Goal: Information Seeking & Learning: Learn about a topic

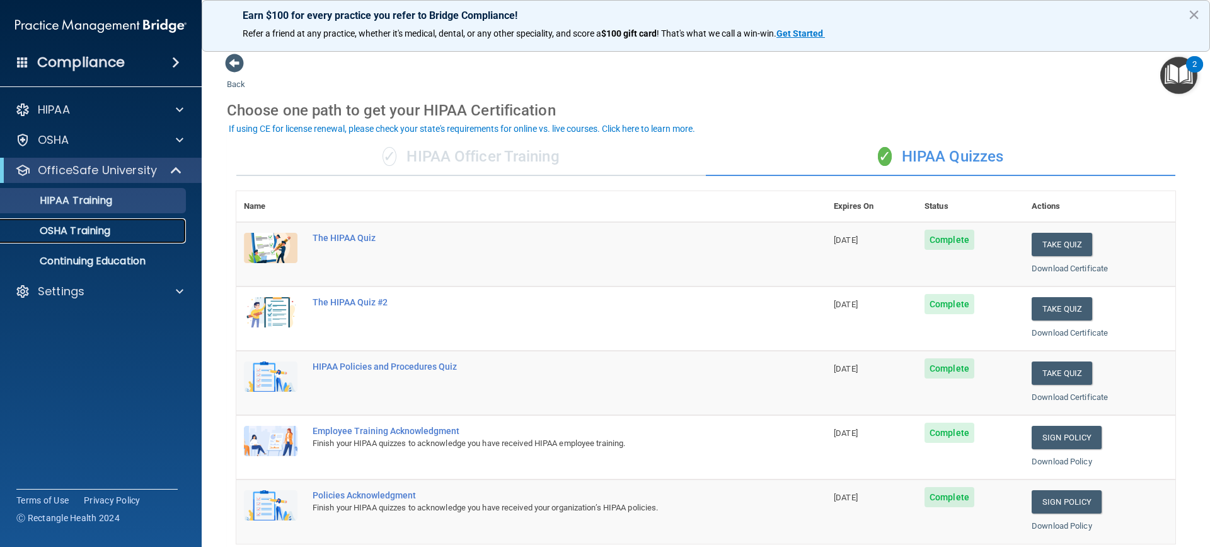
click at [142, 226] on div "OSHA Training" at bounding box center [94, 230] width 172 height 13
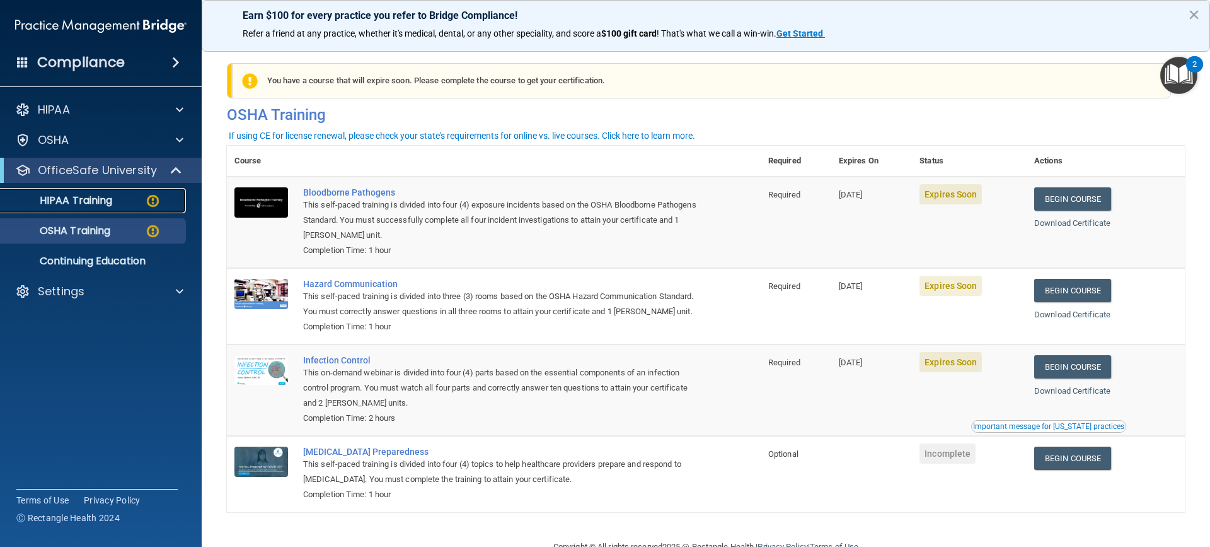
click at [98, 206] on p "HIPAA Training" at bounding box center [60, 200] width 104 height 13
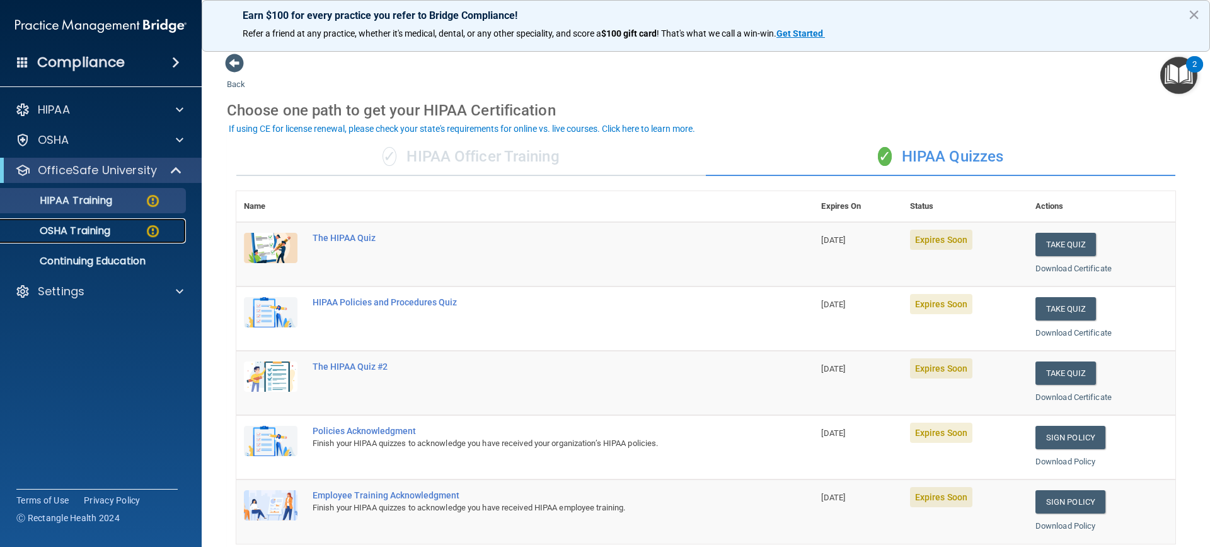
click at [119, 219] on link "OSHA Training" at bounding box center [86, 230] width 199 height 25
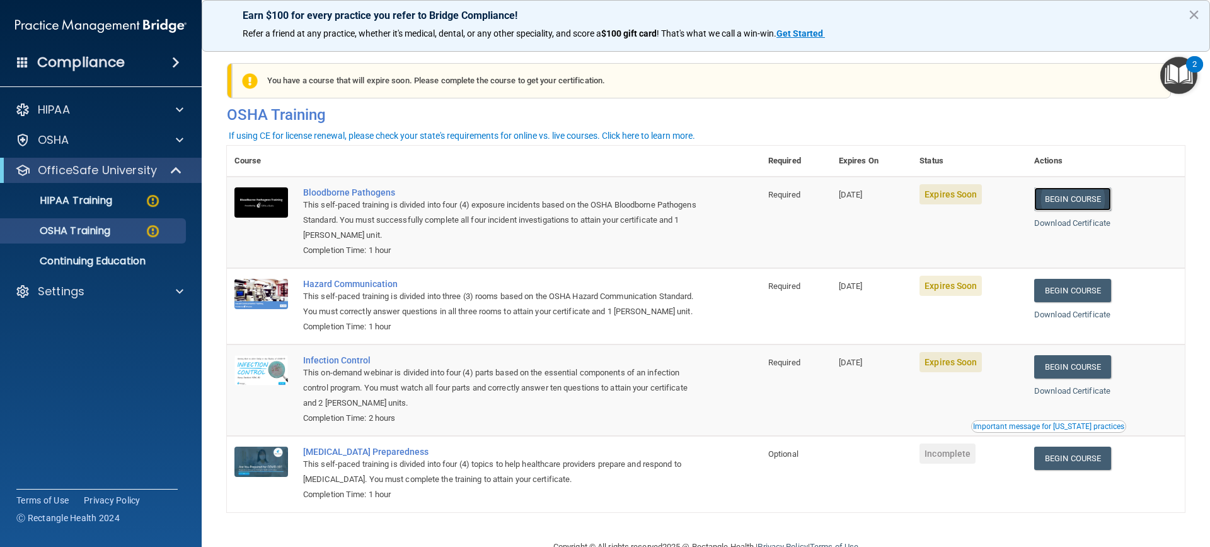
click at [1087, 195] on link "Begin Course" at bounding box center [1072, 198] width 77 height 23
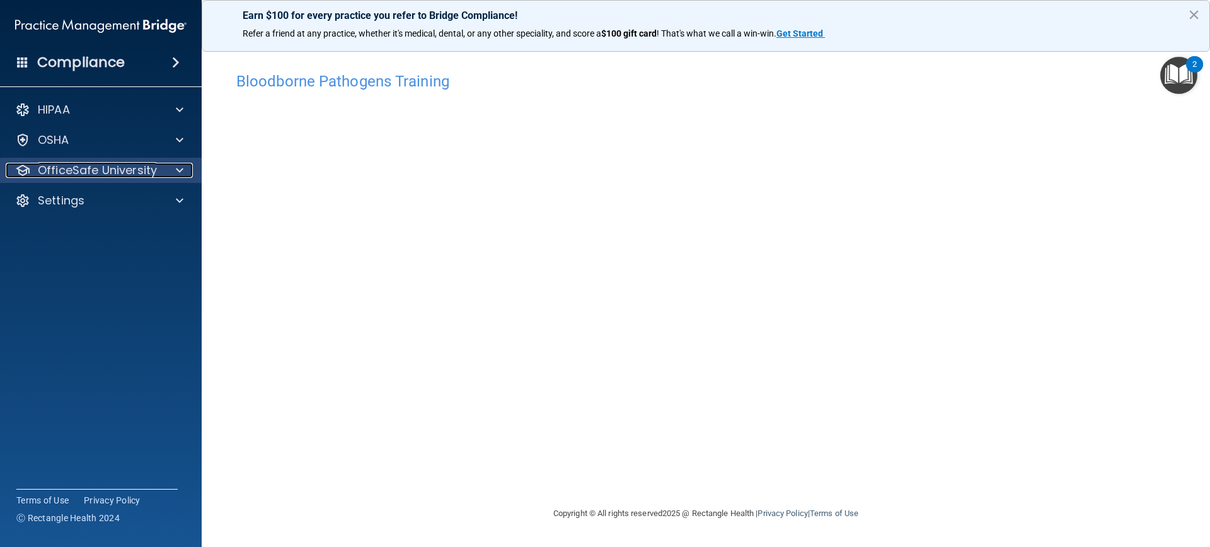
click at [141, 175] on p "OfficeSafe University" at bounding box center [97, 170] width 119 height 15
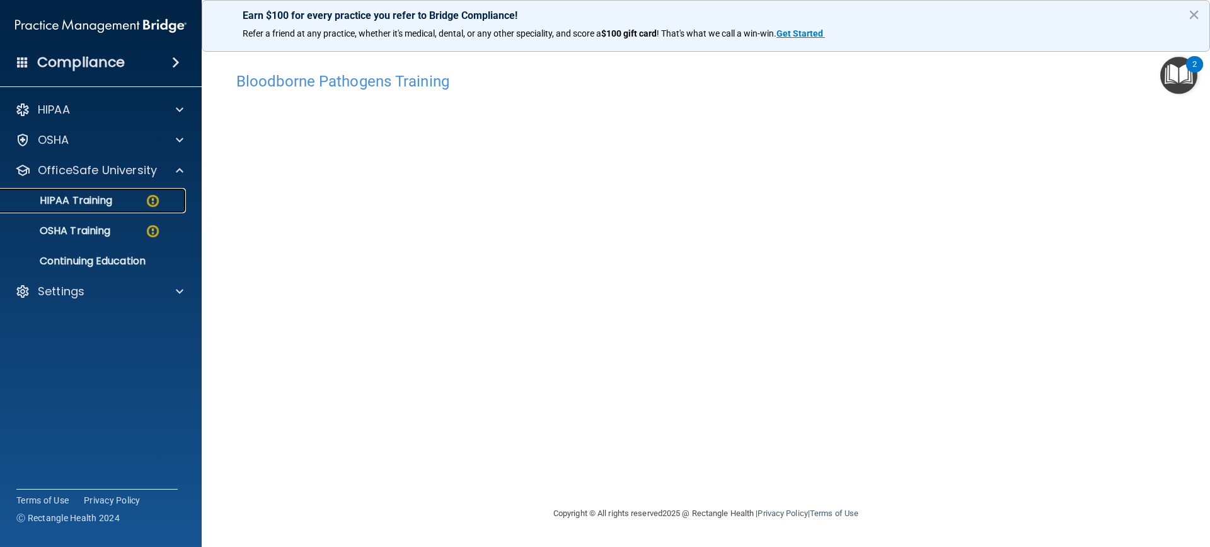
click at [140, 197] on div "HIPAA Training" at bounding box center [94, 200] width 172 height 13
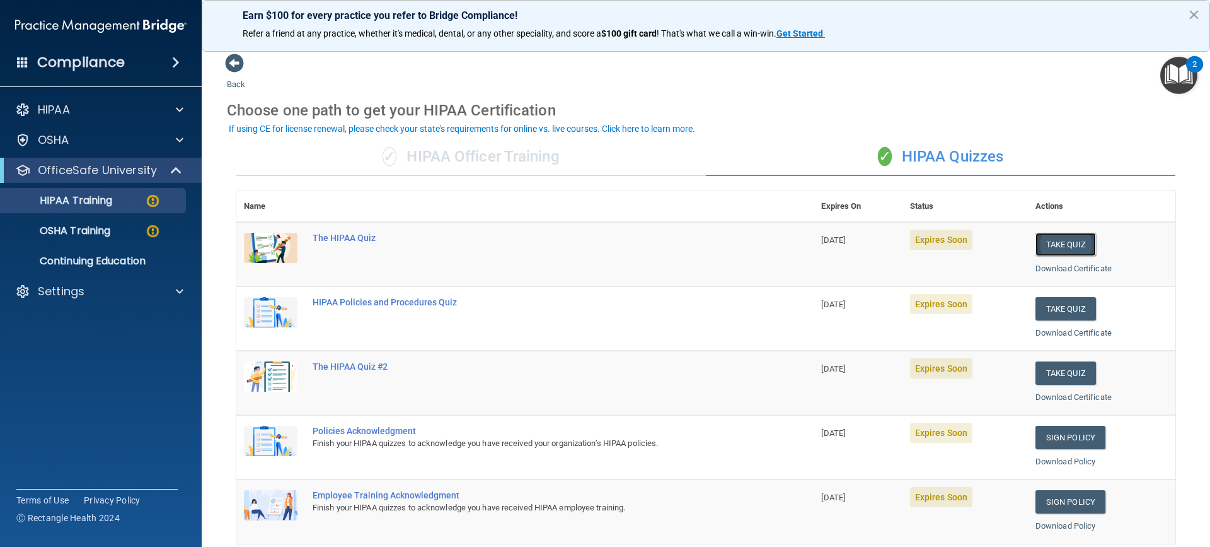
click at [1053, 234] on button "Take Quiz" at bounding box center [1066, 244] width 61 height 23
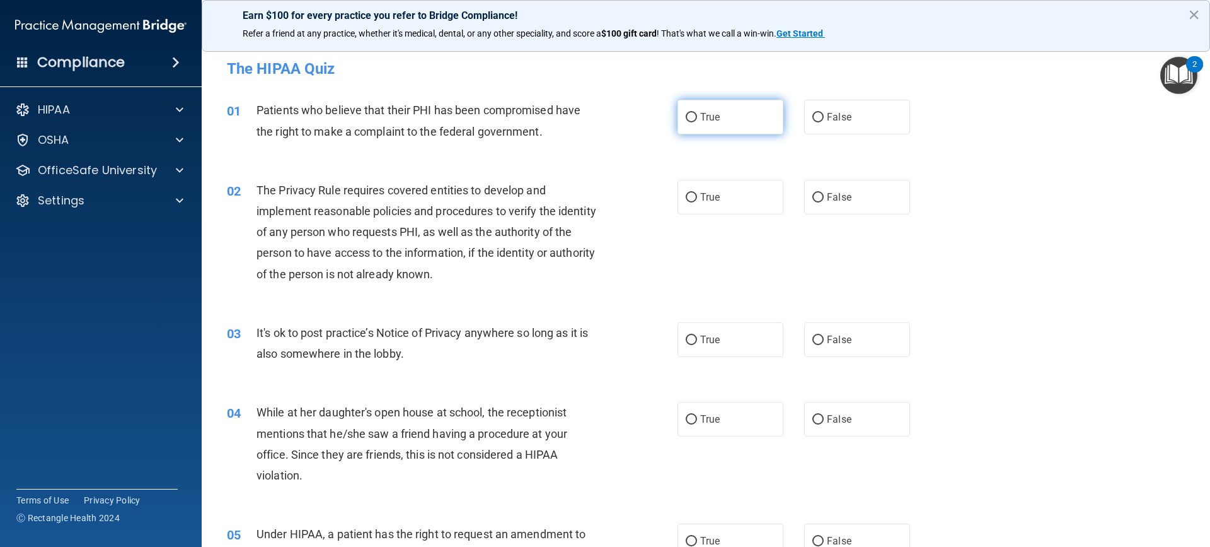
click at [686, 115] on input "True" at bounding box center [691, 117] width 11 height 9
radio input "true"
click at [18, 141] on div at bounding box center [22, 139] width 15 height 15
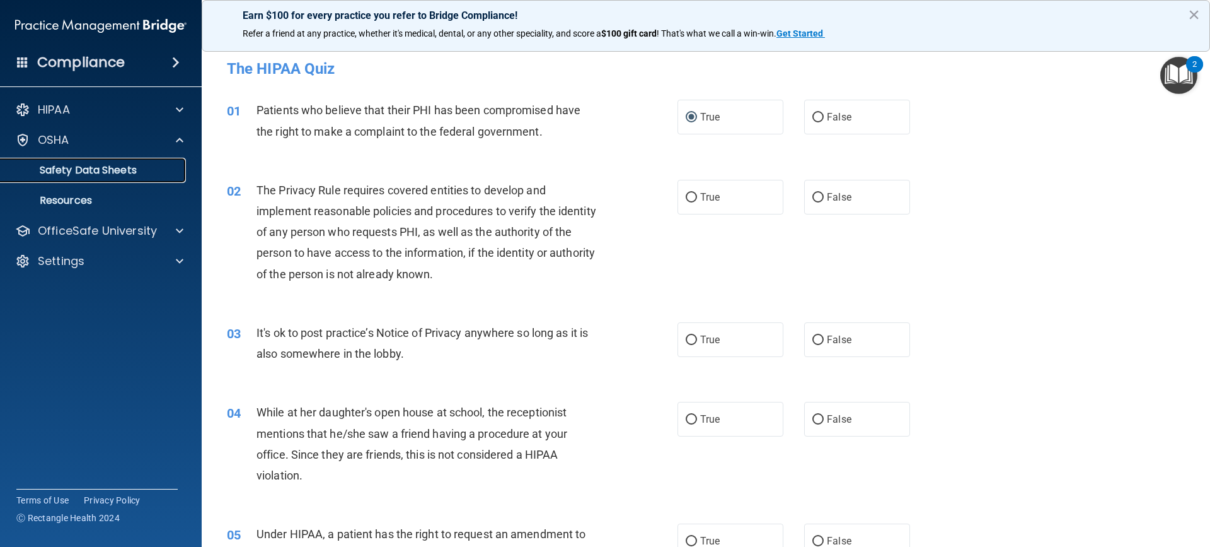
click at [128, 164] on p "Safety Data Sheets" at bounding box center [94, 170] width 172 height 13
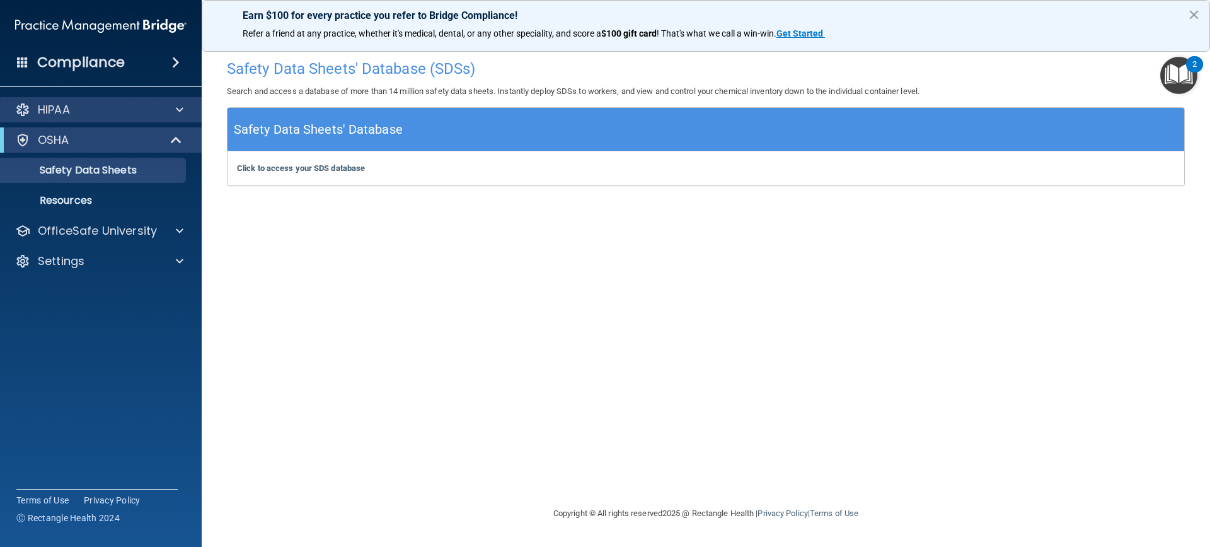
click at [150, 98] on div "HIPAA" at bounding box center [101, 109] width 202 height 25
